Goal: Task Accomplishment & Management: Manage account settings

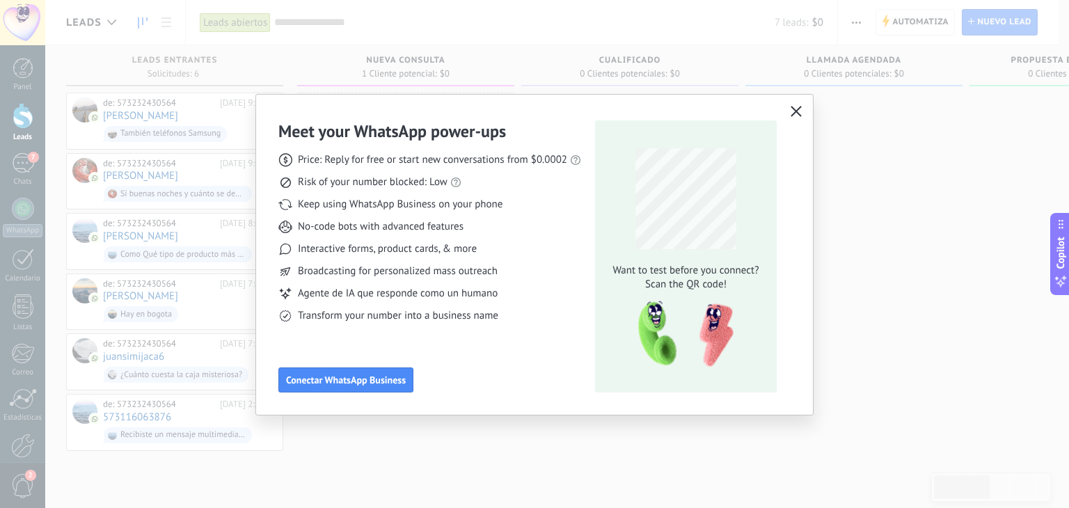
click at [799, 103] on button "button" at bounding box center [796, 111] width 18 height 19
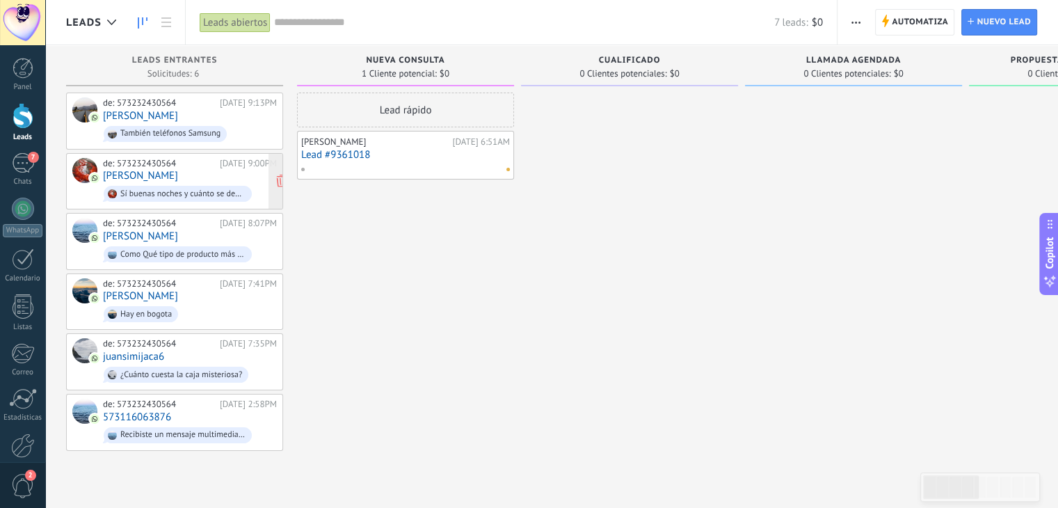
click at [239, 176] on div "de: 573232430564 Hoy 9:00PM José Velázquez Sí buenas noches y cuánto se debería…" at bounding box center [190, 181] width 174 height 47
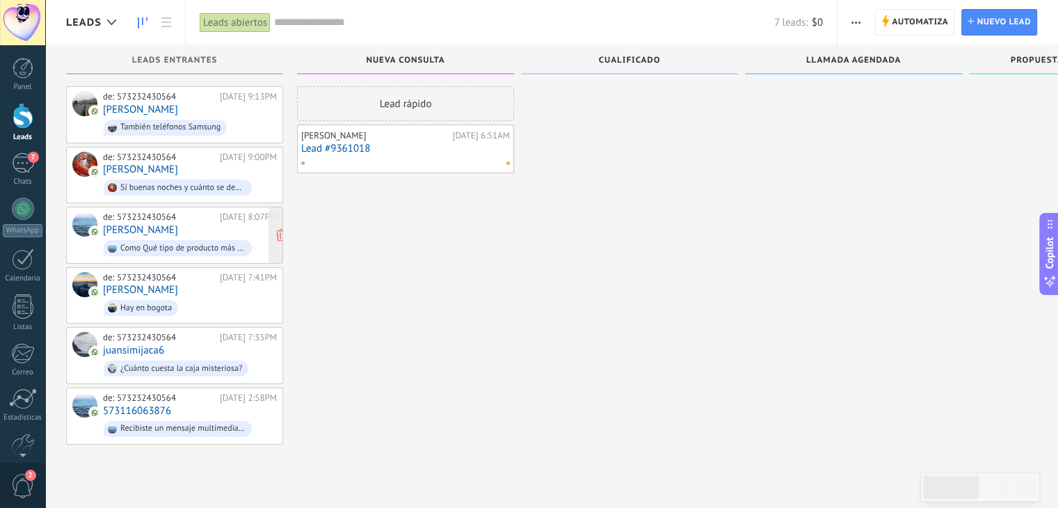
scroll to position [24, 0]
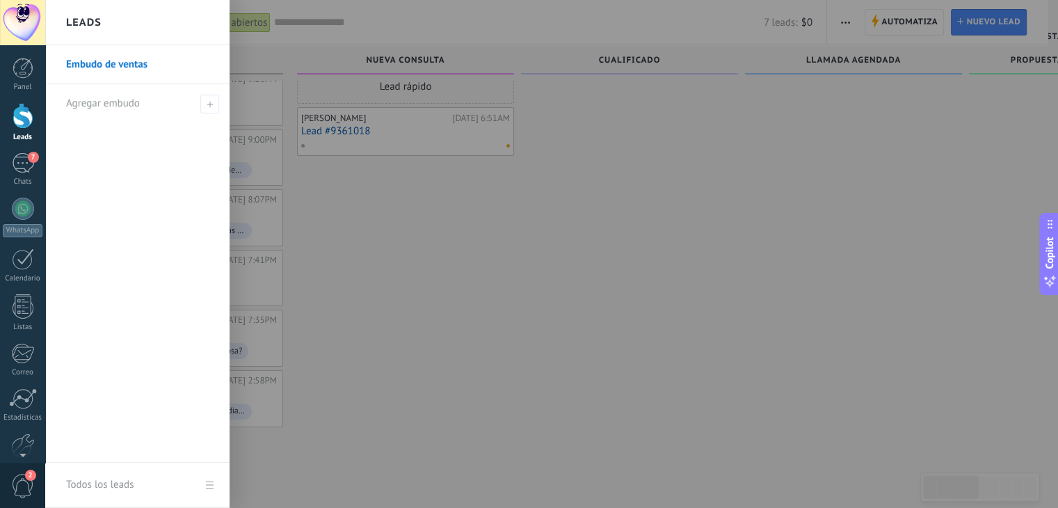
click at [470, 293] on div "Lead rápido Luis G SierraCorrea Hoy 6:51AM Lead #9361018" at bounding box center [405, 248] width 217 height 358
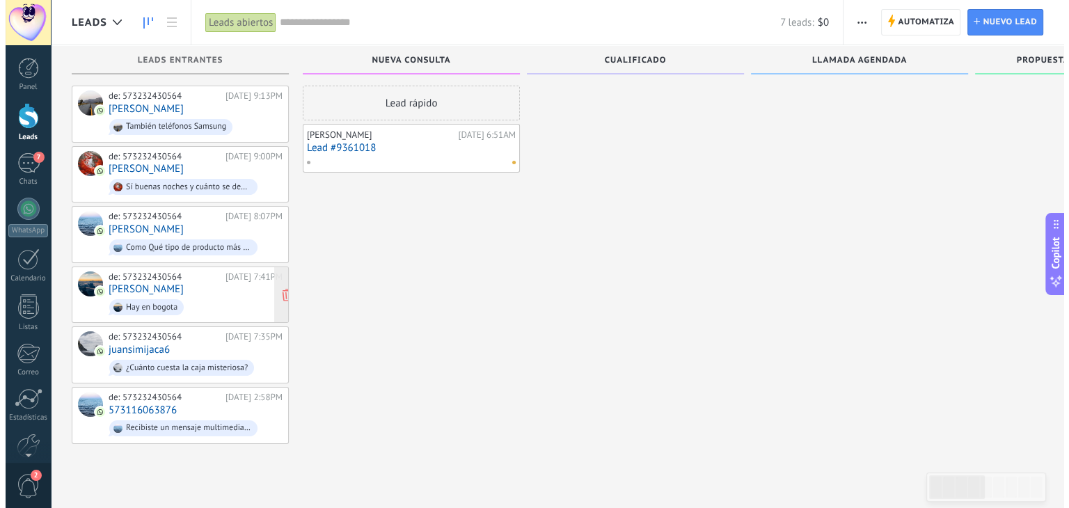
scroll to position [0, 0]
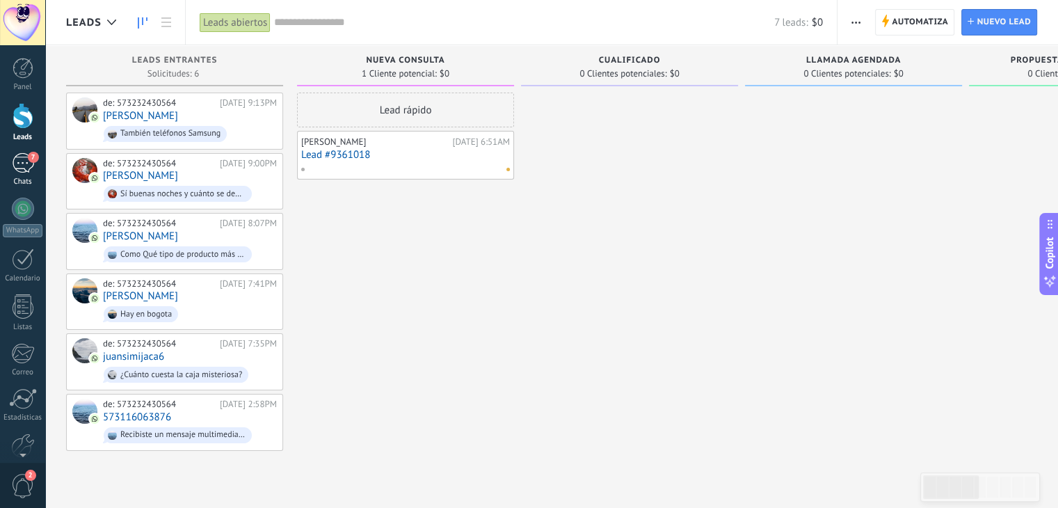
click at [25, 166] on div "7" at bounding box center [23, 163] width 22 height 20
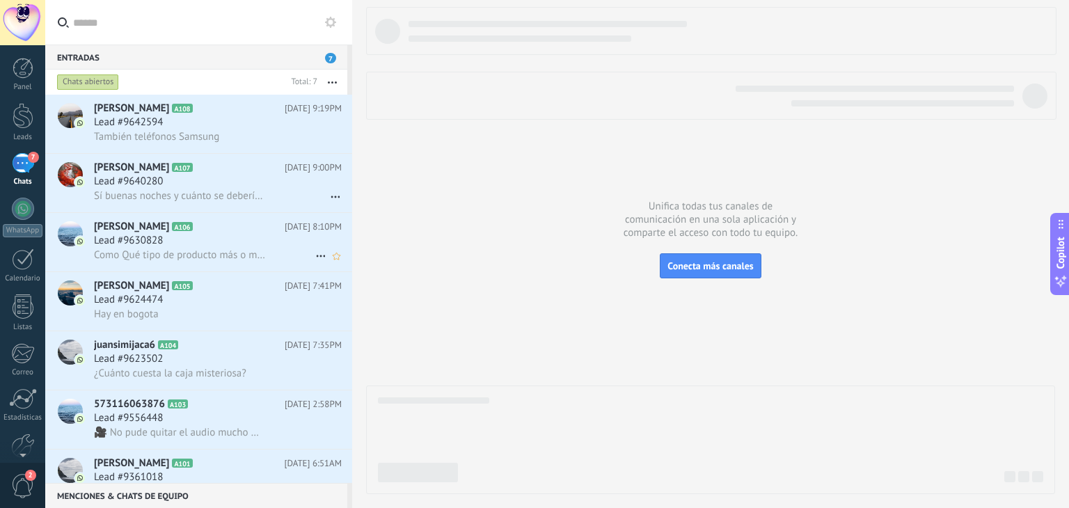
click at [199, 248] on div "Lead #9630828" at bounding box center [218, 241] width 248 height 14
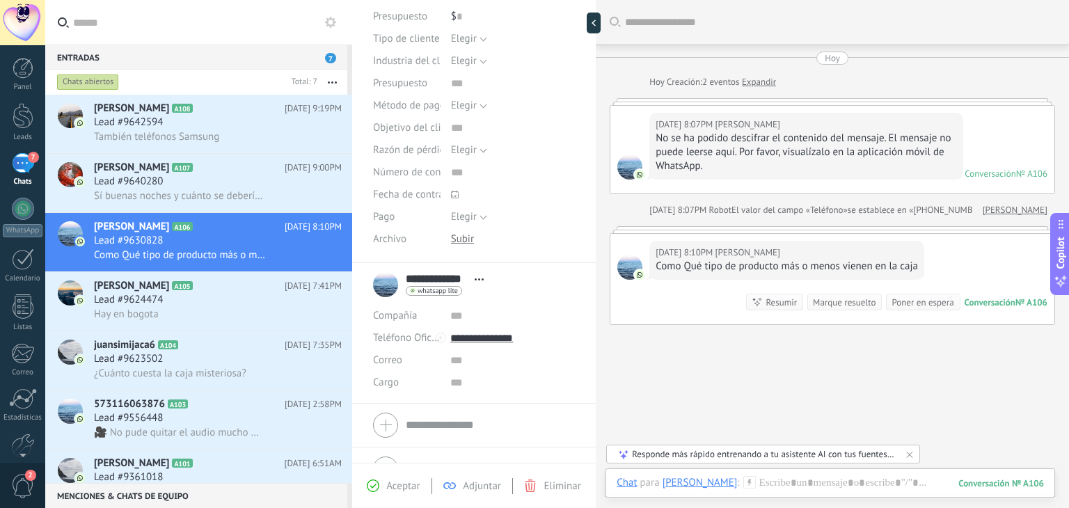
scroll to position [184, 0]
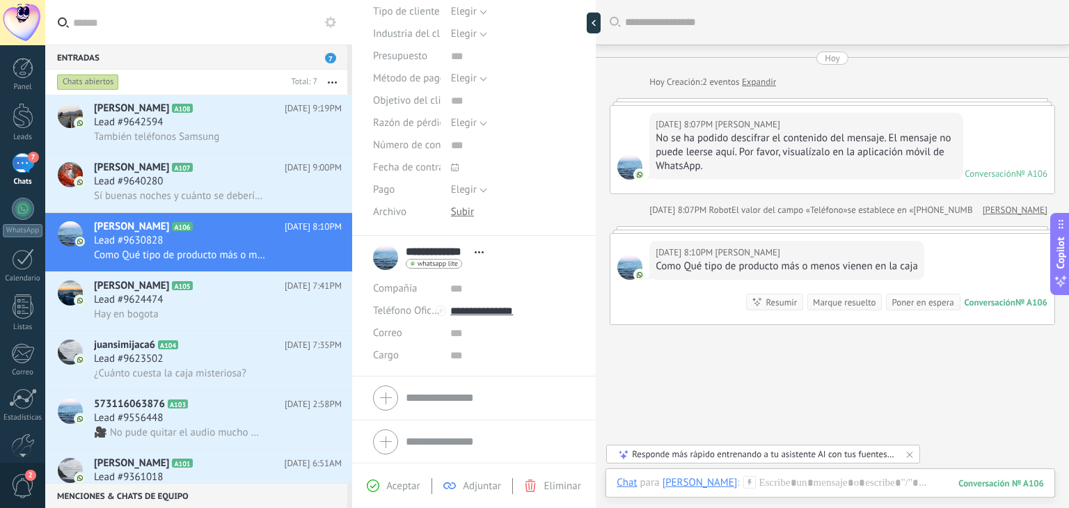
click at [21, 175] on link "7 Chats" at bounding box center [22, 169] width 45 height 33
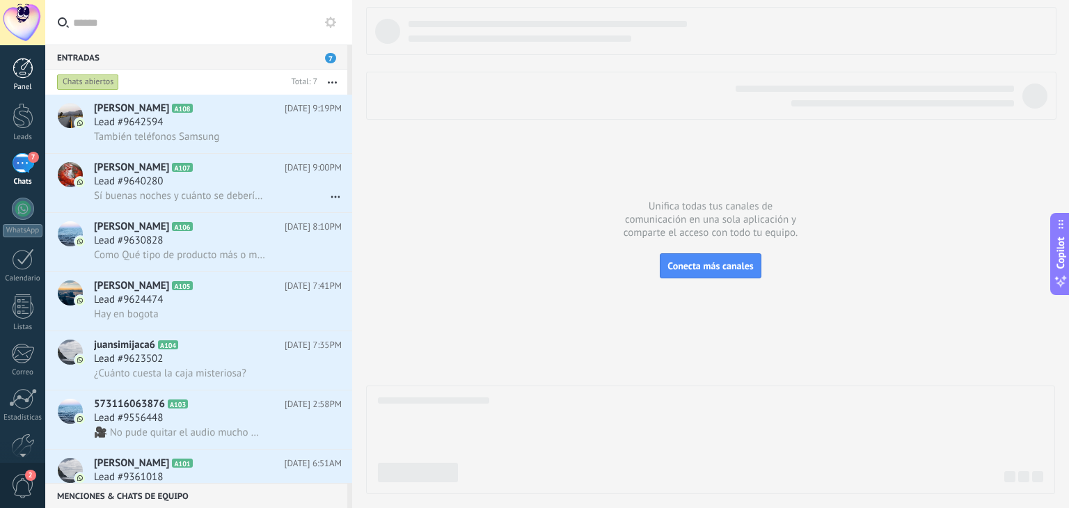
click at [20, 73] on div at bounding box center [23, 68] width 21 height 21
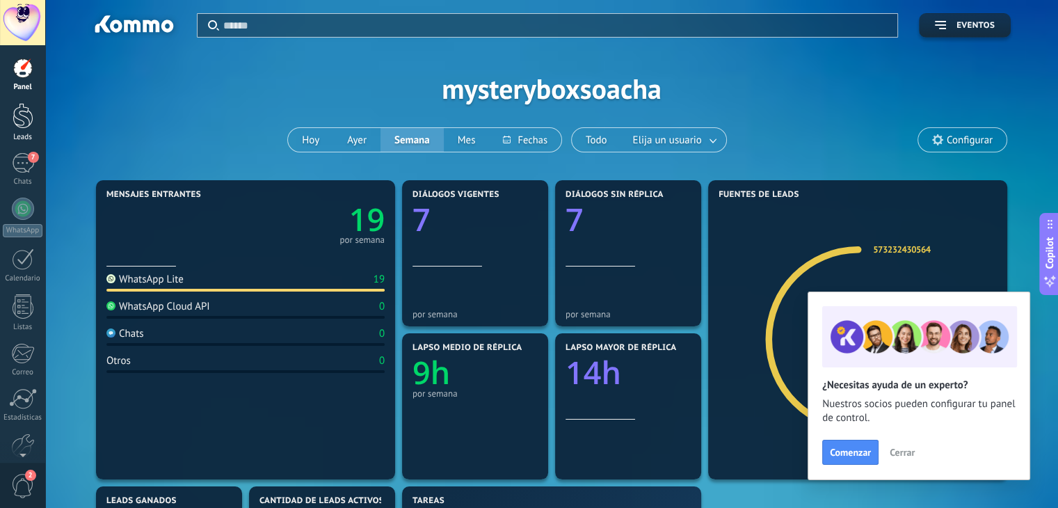
click at [25, 106] on div at bounding box center [23, 116] width 21 height 26
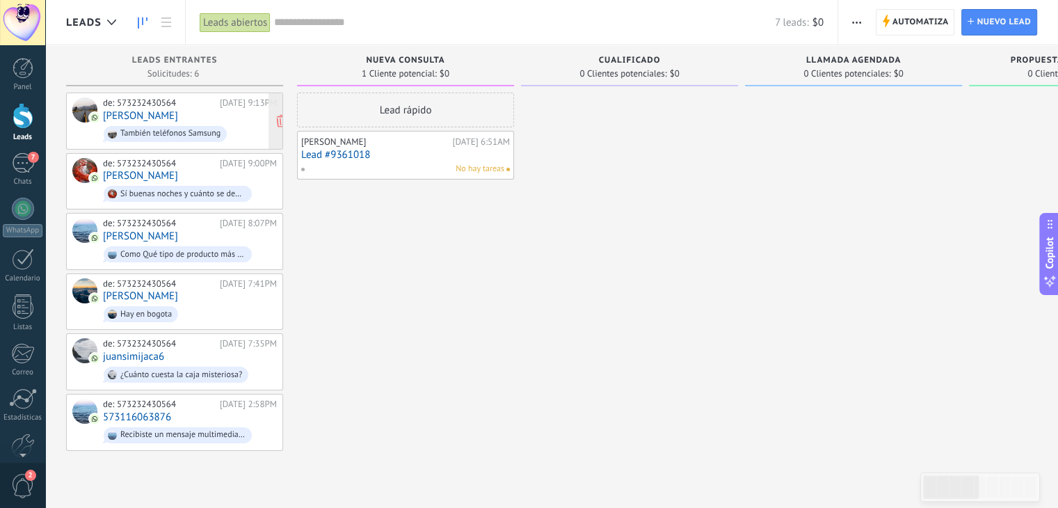
click at [147, 108] on div "de: 573232430564 Hoy 9:13PM Harold También teléfonos Samsung" at bounding box center [190, 120] width 174 height 47
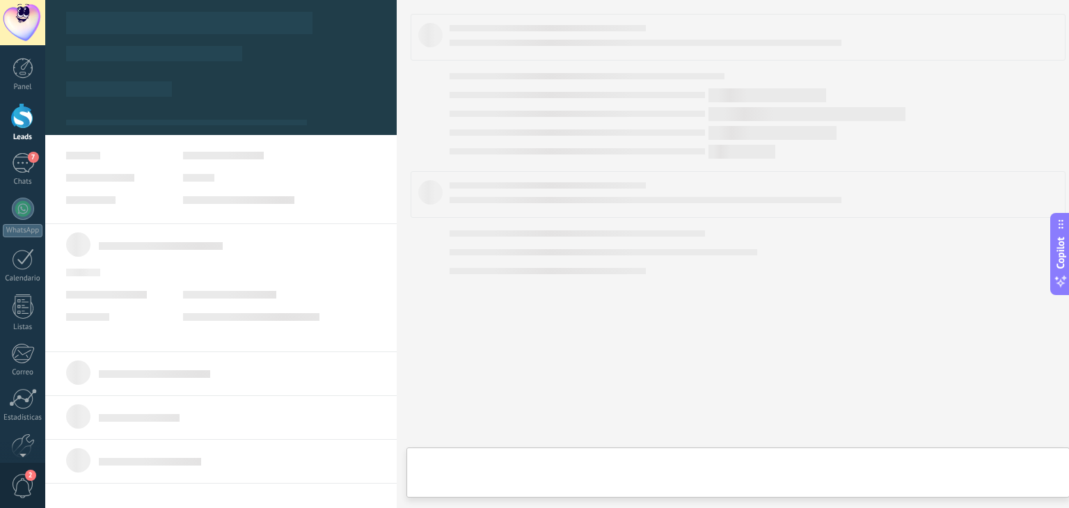
type textarea "**********"
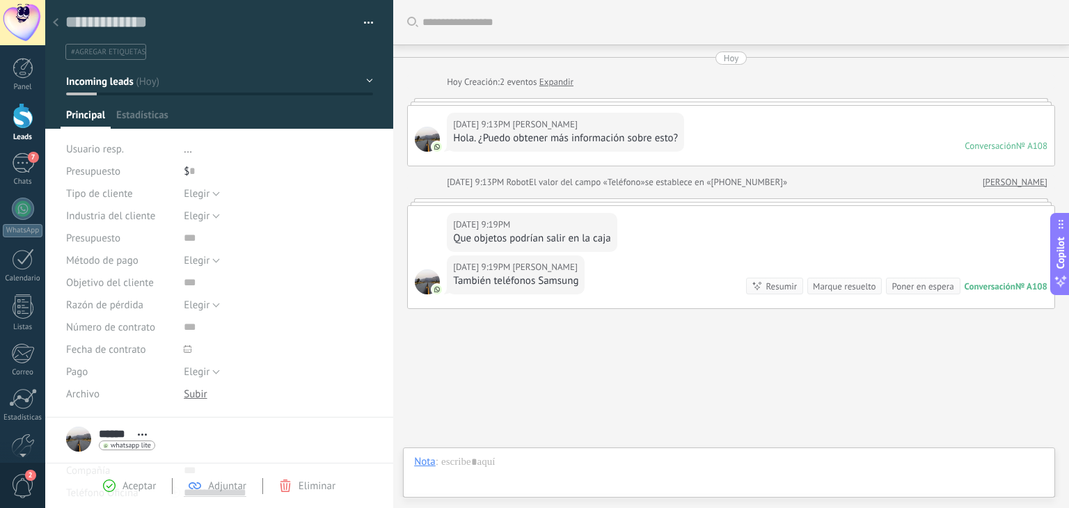
scroll to position [42, 0]
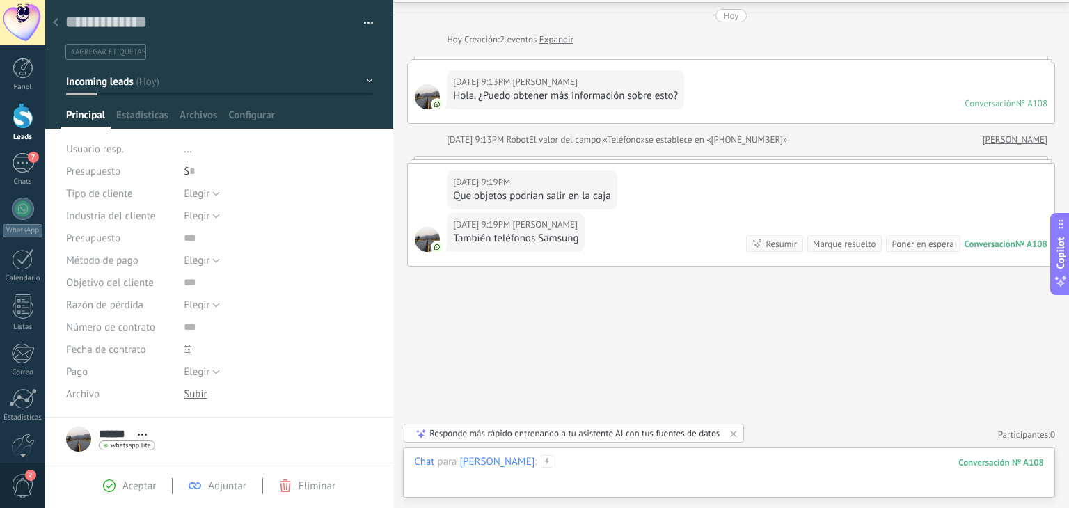
click at [605, 466] on div at bounding box center [729, 476] width 630 height 42
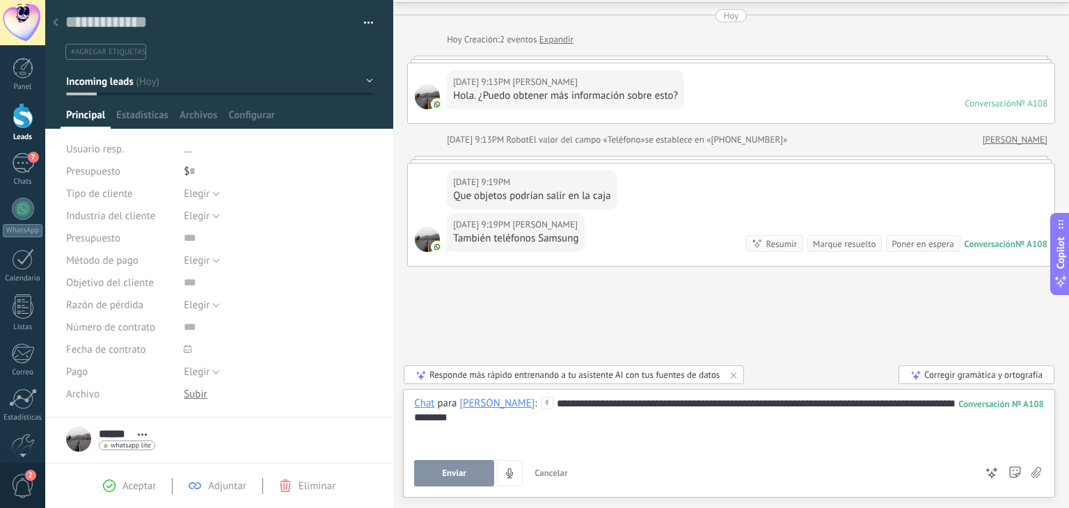
click at [584, 418] on div "**********" at bounding box center [729, 423] width 630 height 53
click at [424, 479] on button "Enviar" at bounding box center [454, 473] width 80 height 26
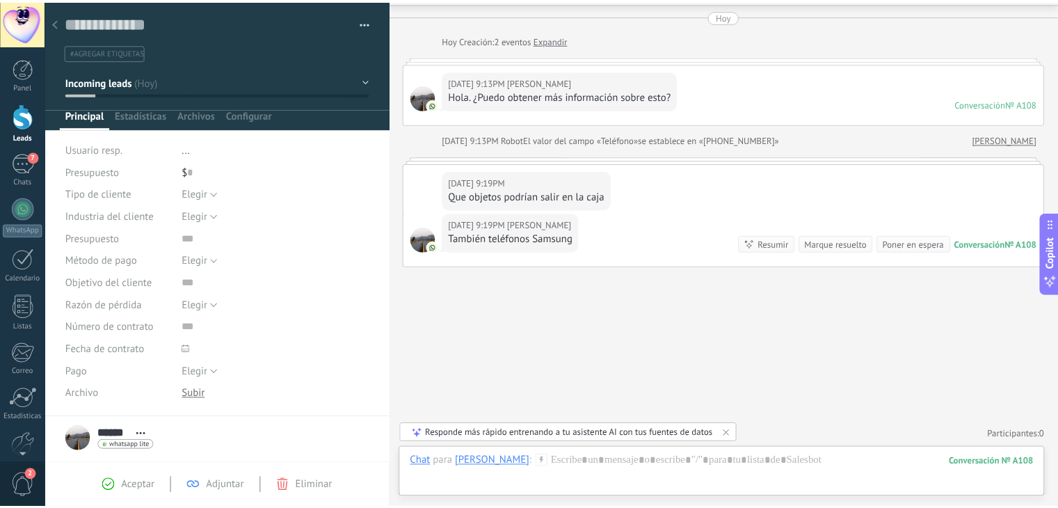
scroll to position [135, 0]
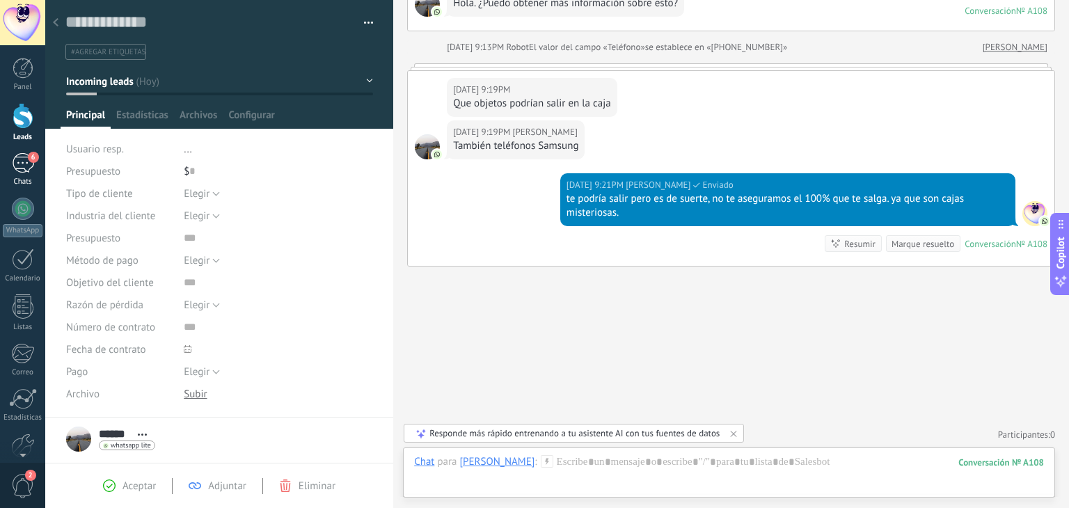
click at [29, 181] on div "Chats" at bounding box center [23, 181] width 40 height 9
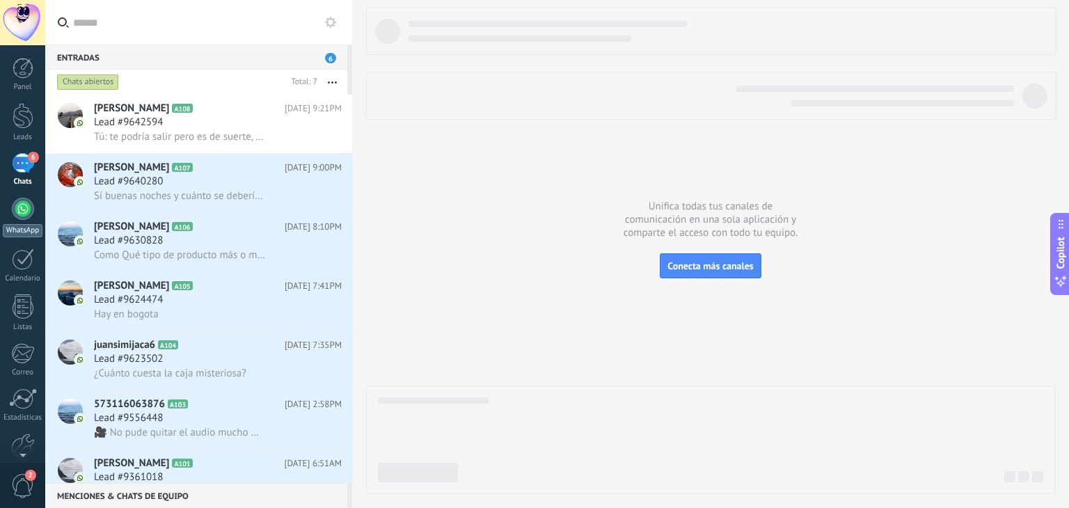
click at [30, 197] on div "Panel Leads 6 Chats WhatsApp Clientes" at bounding box center [22, 296] width 45 height 476
click at [30, 198] on link "WhatsApp" at bounding box center [22, 218] width 45 height 40
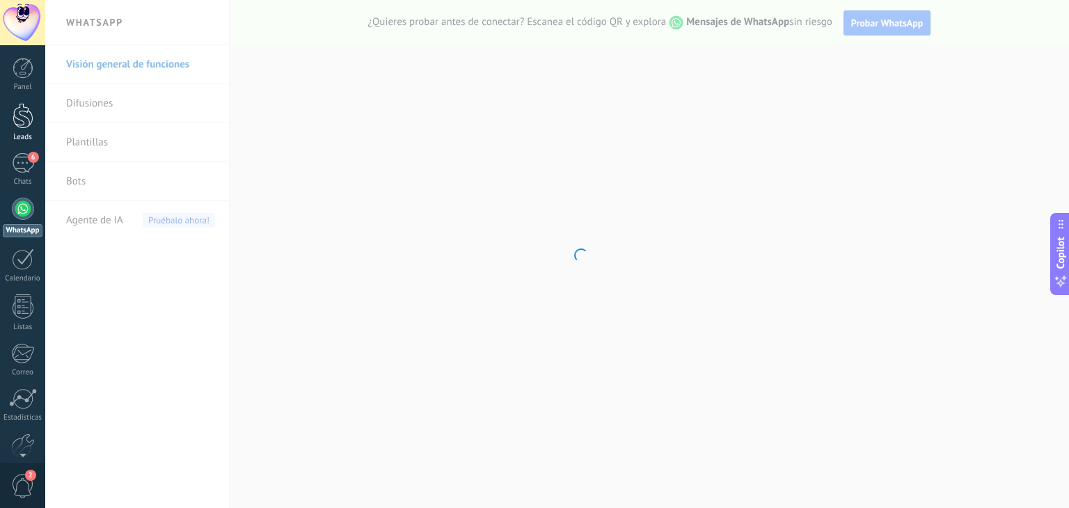
click at [35, 127] on link "Leads" at bounding box center [22, 122] width 45 height 39
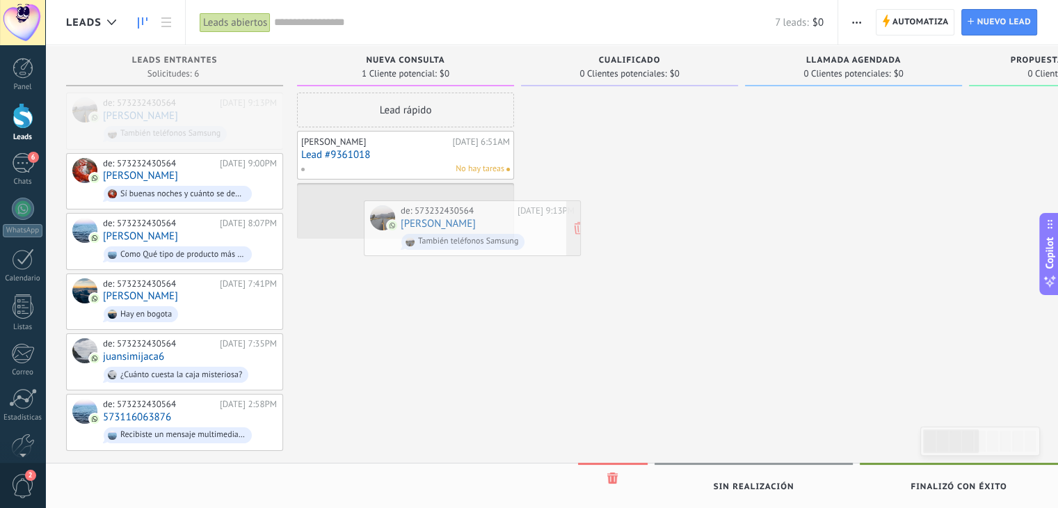
drag, startPoint x: 177, startPoint y: 106, endPoint x: 472, endPoint y: 214, distance: 314.1
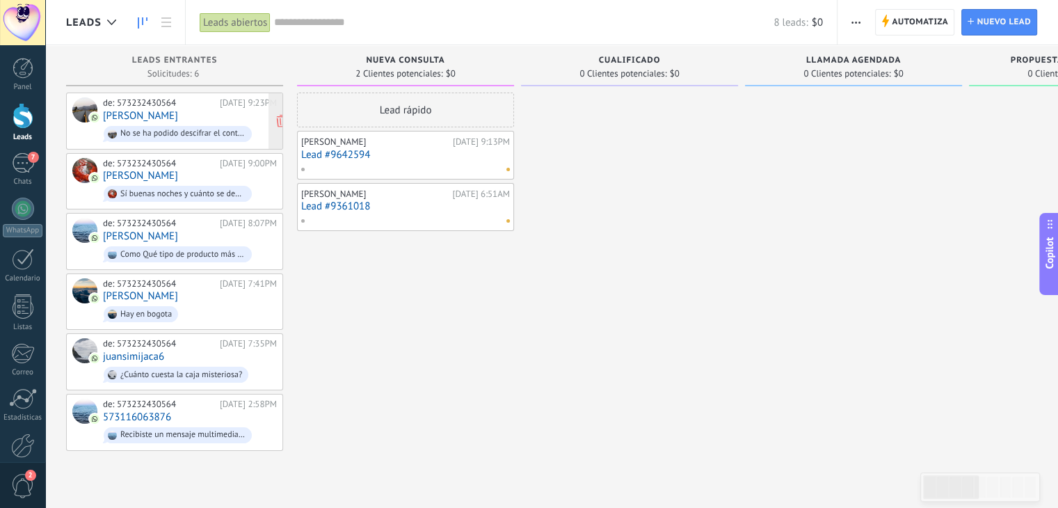
click at [179, 115] on div "de: 573232430564 [DATE] 9:23PM [PERSON_NAME] No se ha podido descifrar el conte…" at bounding box center [190, 120] width 174 height 47
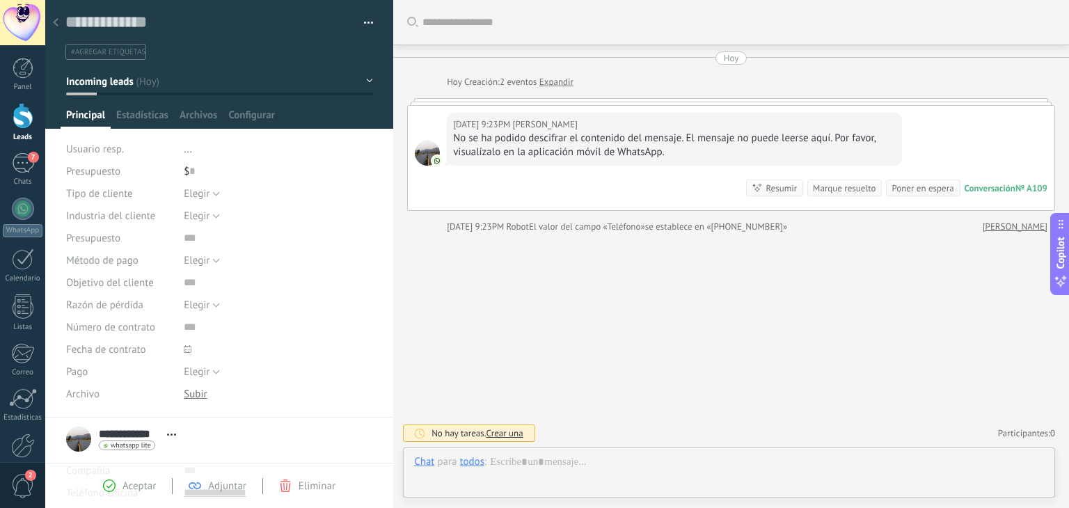
scroll to position [20, 0]
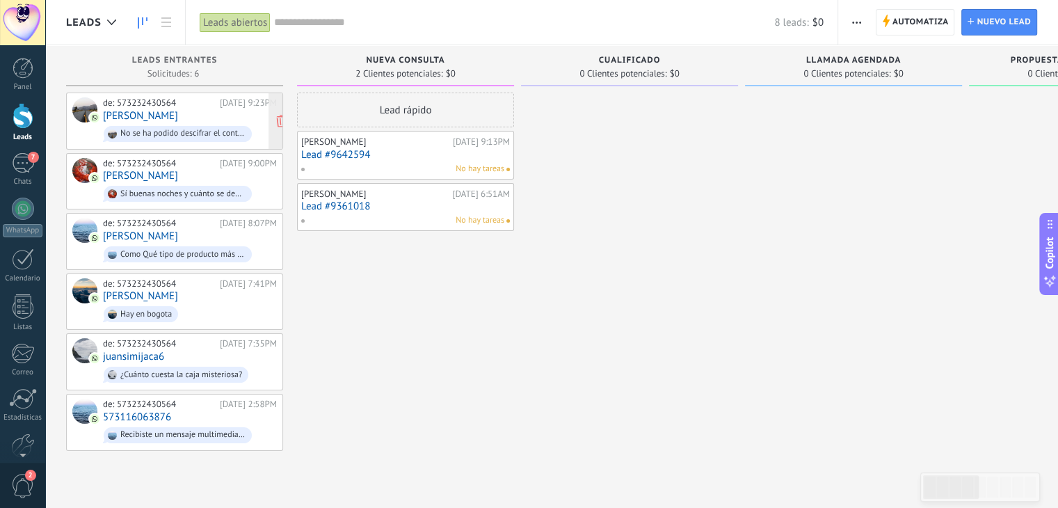
click at [214, 120] on div "de: 573232430564 Hoy 9:23PM Marcela Cruz No se ha podido descifrar el contenido…" at bounding box center [190, 120] width 174 height 47
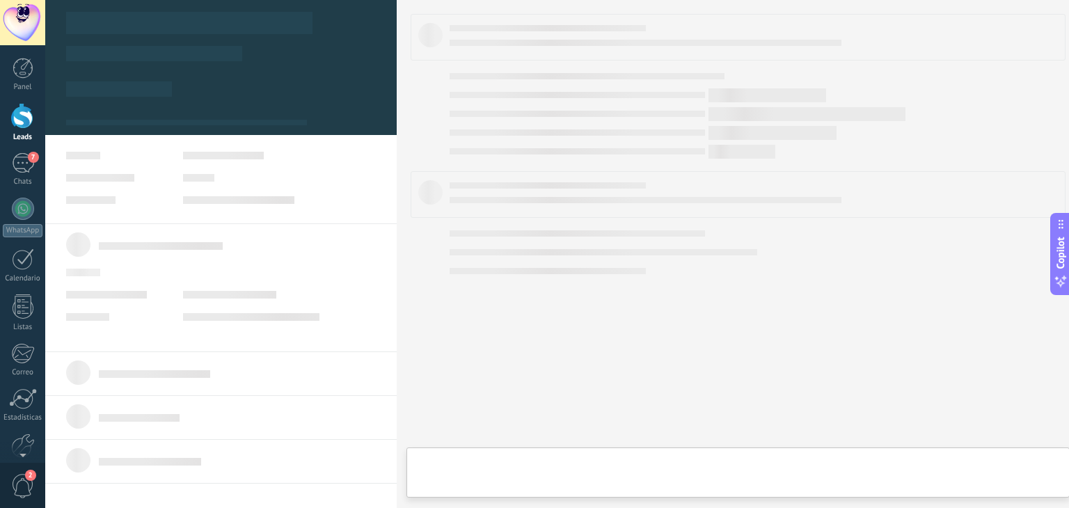
type textarea "**********"
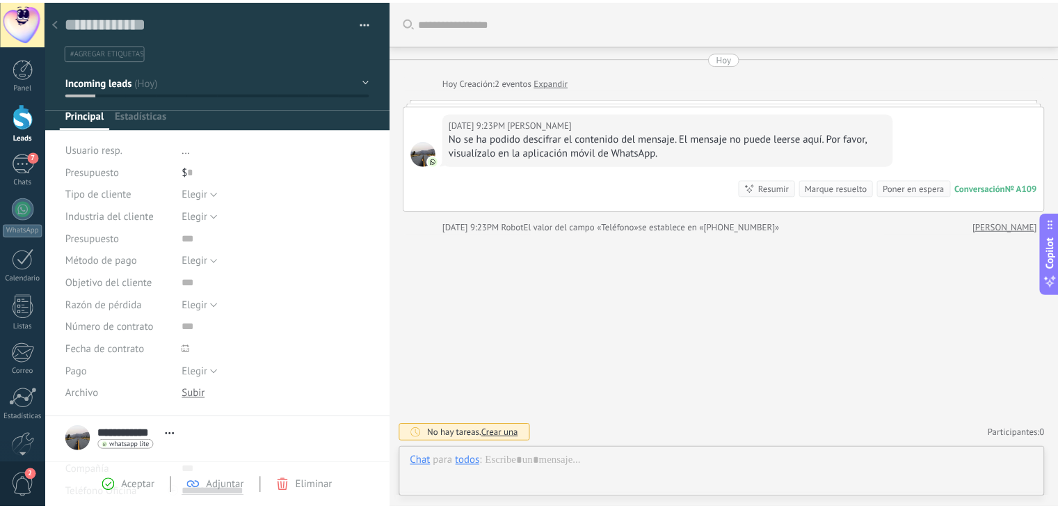
scroll to position [20, 0]
